Goal: Information Seeking & Learning: Learn about a topic

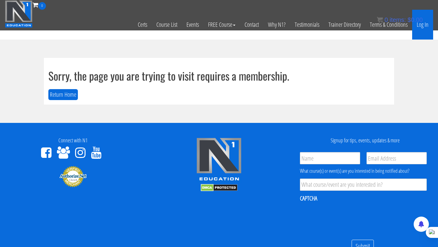
click at [420, 26] on link "Log In" at bounding box center [422, 25] width 21 height 30
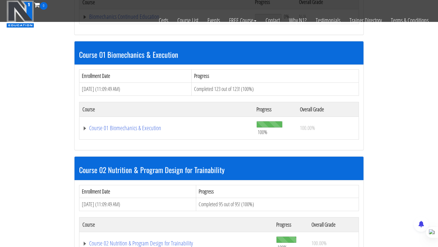
scroll to position [197, 0]
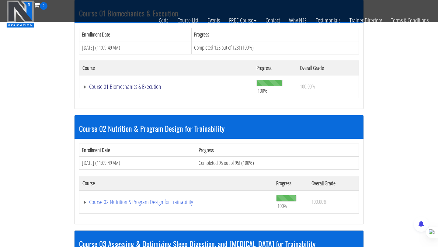
click at [119, 86] on link "Course 01 Biomechanics & Execution" at bounding box center [166, 87] width 168 height 6
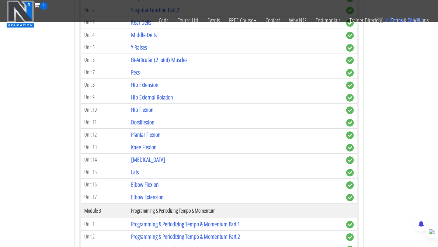
scroll to position [439, 0]
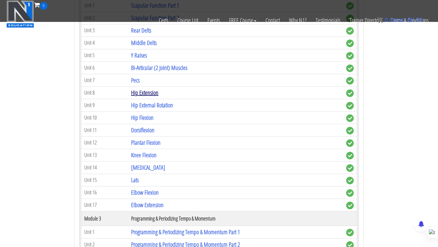
click at [146, 94] on link "Hip Extension" at bounding box center [144, 92] width 27 height 8
